Goal: Use online tool/utility: Utilize a website feature to perform a specific function

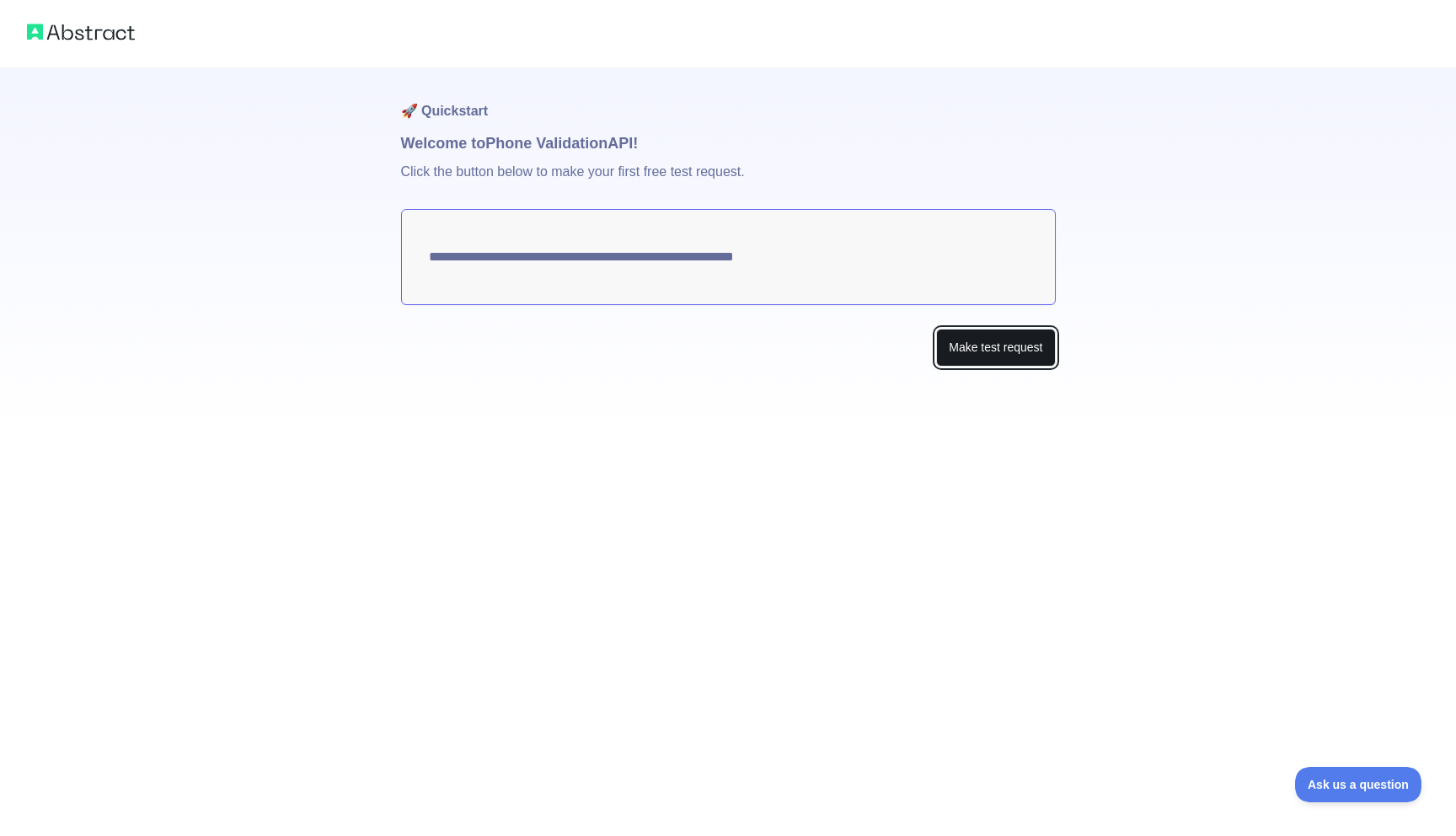
click at [987, 358] on button "Make test request" at bounding box center [996, 347] width 118 height 38
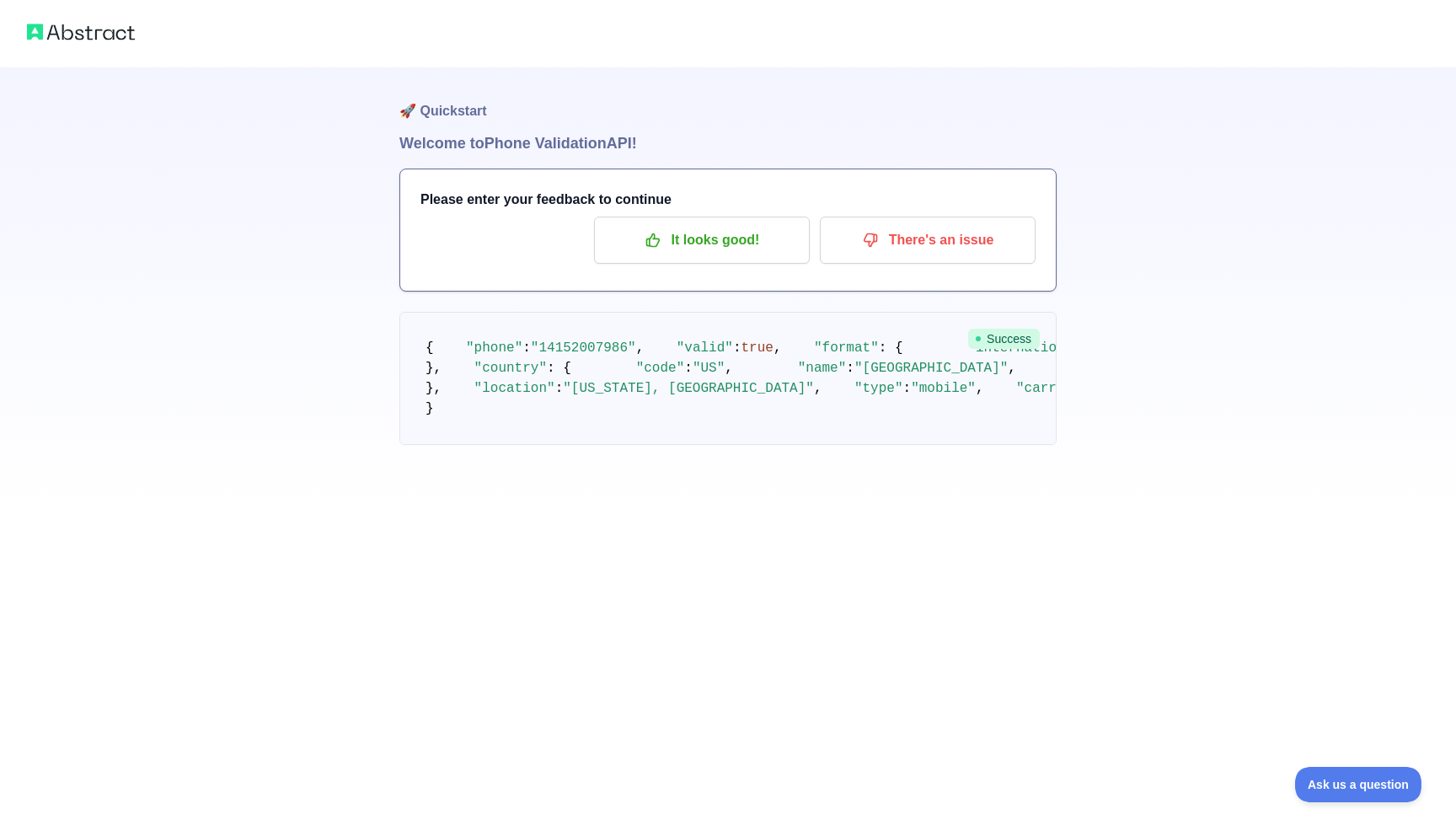
click at [608, 355] on span ""14152007986"" at bounding box center [583, 347] width 105 height 15
click at [729, 238] on p "It looks good!" at bounding box center [702, 240] width 190 height 29
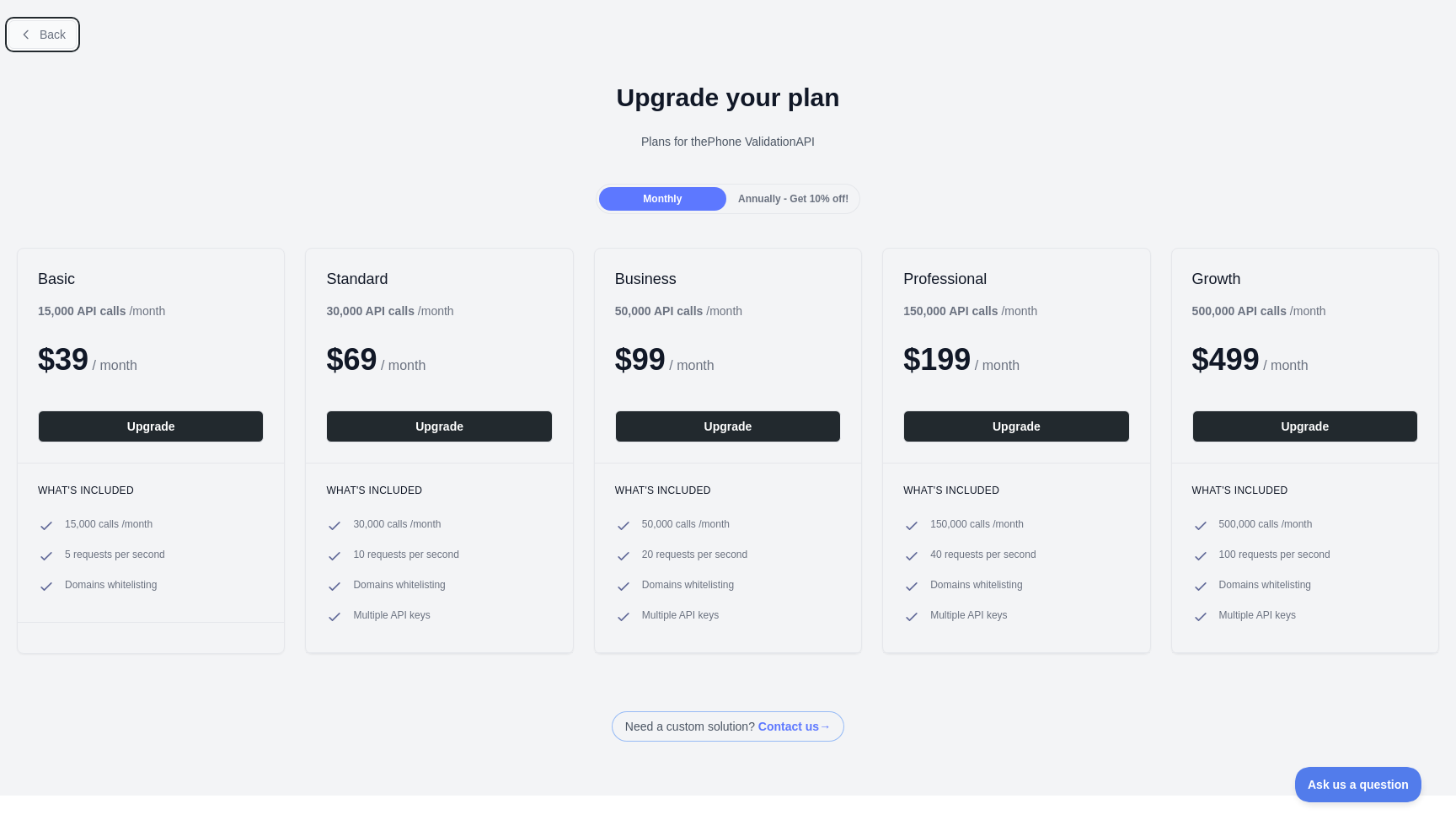
click at [22, 38] on icon at bounding box center [25, 34] width 13 height 13
